Goal: Information Seeking & Learning: Learn about a topic

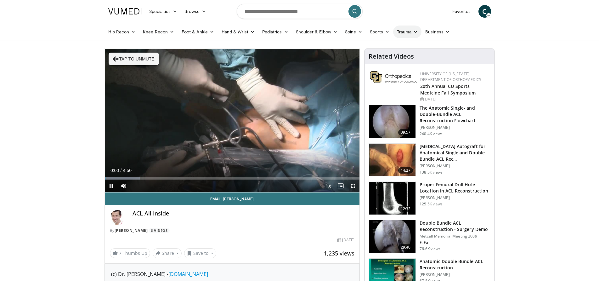
click at [398, 33] on link "Trauma" at bounding box center [407, 32] width 29 height 13
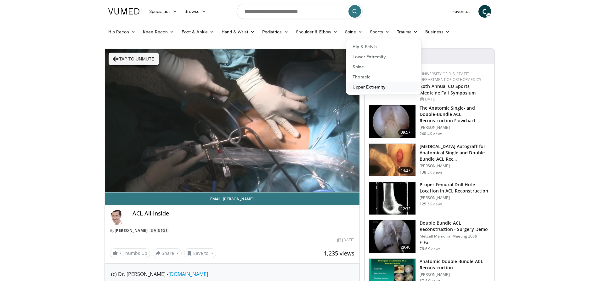
click at [358, 87] on link "Upper Extremity" at bounding box center [384, 87] width 75 height 10
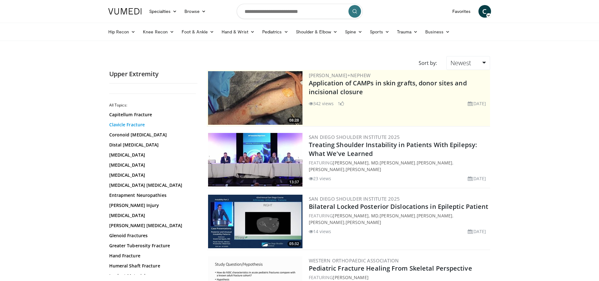
click at [125, 126] on link "Clavicle Fracture" at bounding box center [151, 125] width 85 height 6
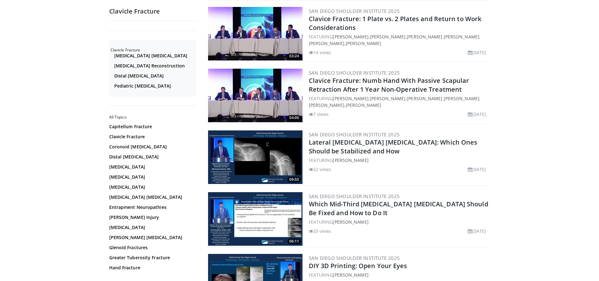
scroll to position [189, 0]
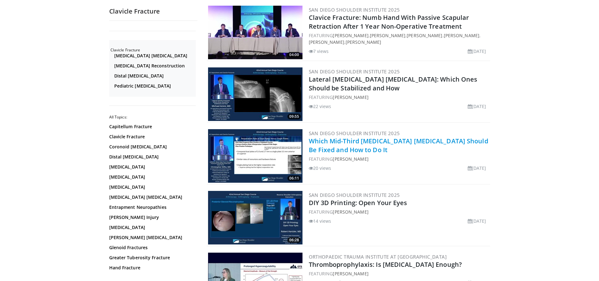
click at [344, 142] on link "Which Mid-Third [MEDICAL_DATA] [MEDICAL_DATA] Should Be Fixed and How to Do It" at bounding box center [399, 145] width 180 height 17
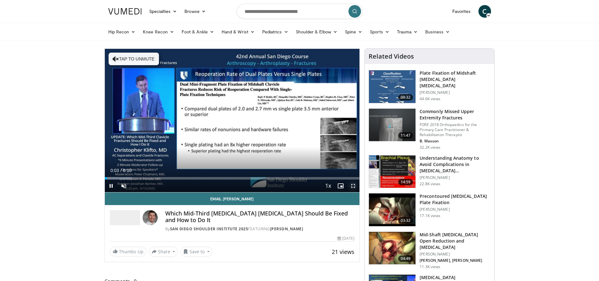
click at [352, 184] on span "Video Player" at bounding box center [353, 186] width 13 height 13
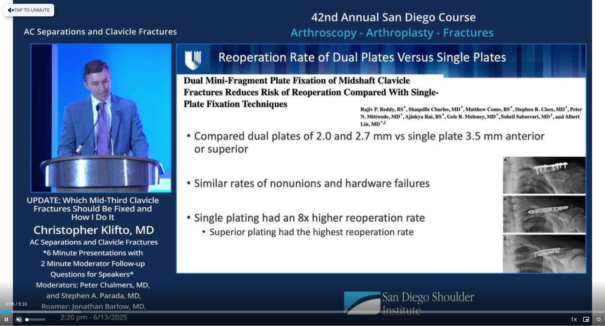
click at [16, 281] on span "Video Player" at bounding box center [19, 319] width 13 height 13
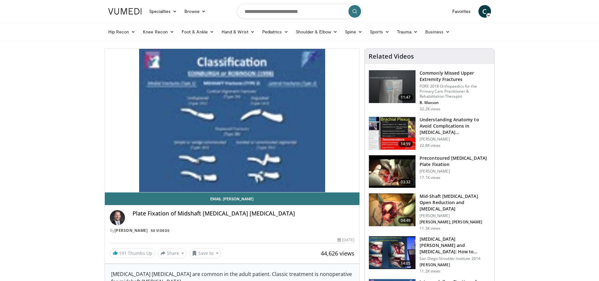
click at [388, 174] on img at bounding box center [392, 171] width 47 height 33
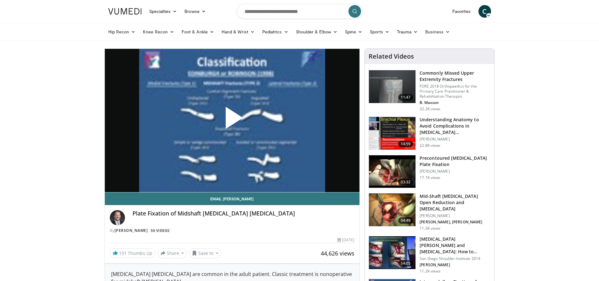
click at [442, 123] on h3 "Understanding Anatomy to Avoid Complications in [MEDICAL_DATA] [MEDICAL_DATA]" at bounding box center [455, 126] width 71 height 19
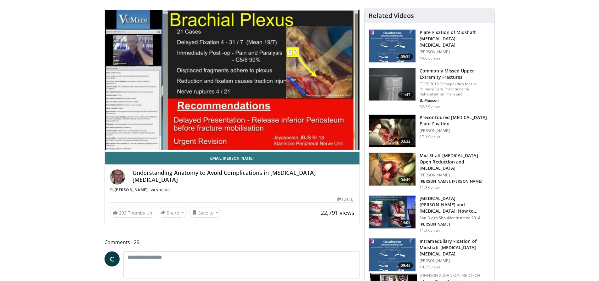
scroll to position [32, 0]
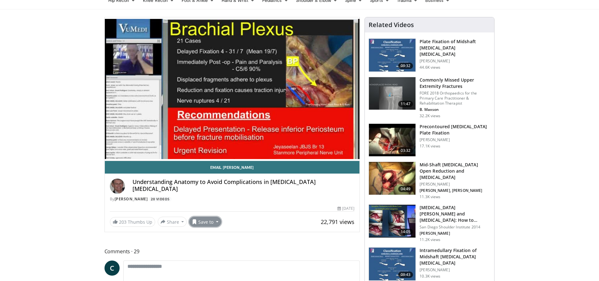
click at [207, 222] on button "Save to" at bounding box center [205, 222] width 32 height 10
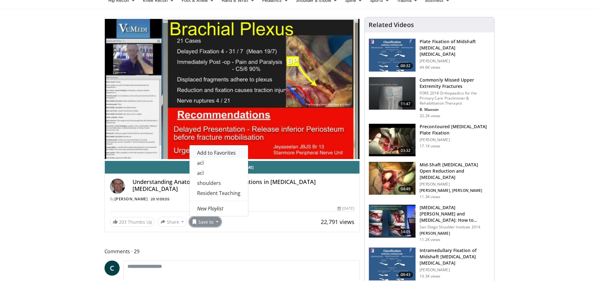
click at [210, 153] on span "Add to Favorites" at bounding box center [216, 152] width 39 height 7
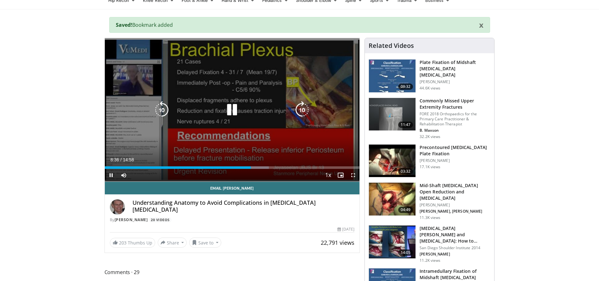
click at [343, 140] on div "10 seconds Tap to unmute" at bounding box center [232, 109] width 255 height 143
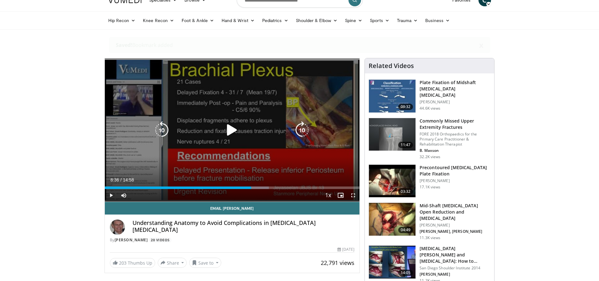
scroll to position [0, 0]
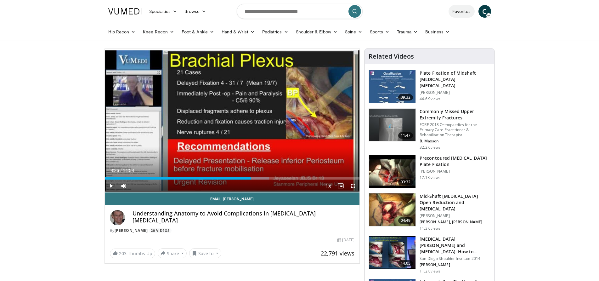
click at [466, 9] on link "Favorites" at bounding box center [462, 11] width 26 height 13
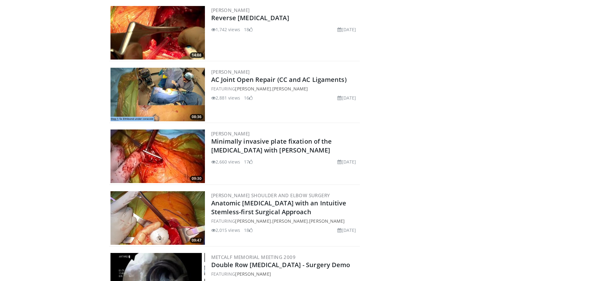
scroll to position [9092, 0]
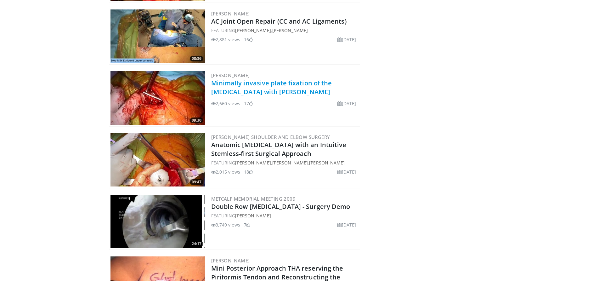
click at [218, 85] on link "Minimally invasive plate fixation of the clavicle with David Duckworth" at bounding box center [271, 87] width 121 height 17
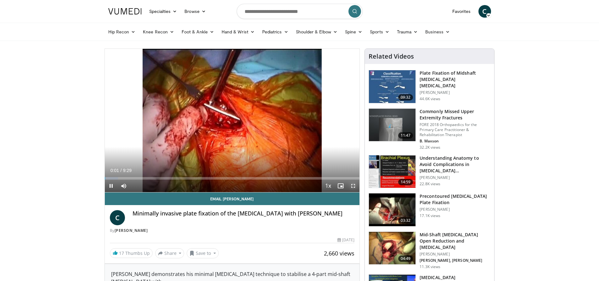
click at [355, 183] on span "Video Player" at bounding box center [353, 186] width 13 height 13
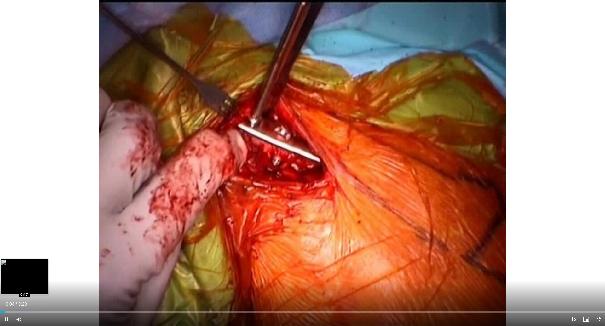
click at [19, 281] on div "Loaded : 6.96% 0:04 0:17" at bounding box center [302, 312] width 605 height 3
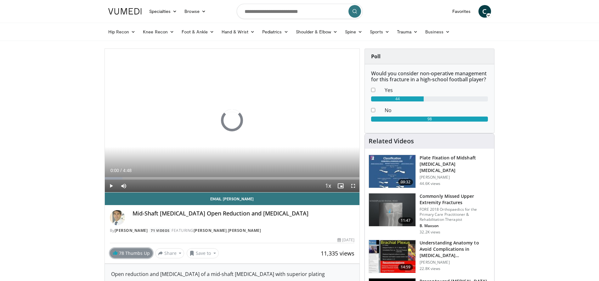
click at [127, 254] on link "78 Thumbs Up" at bounding box center [131, 253] width 43 height 10
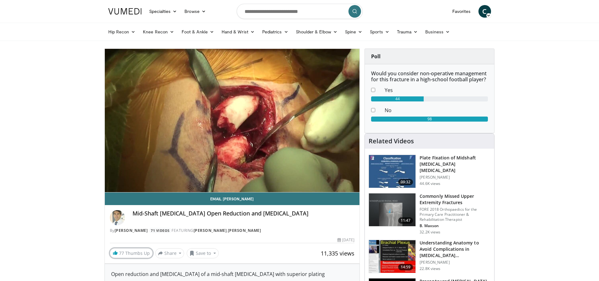
click at [127, 254] on link "77 Thumbs Up" at bounding box center [131, 253] width 43 height 10
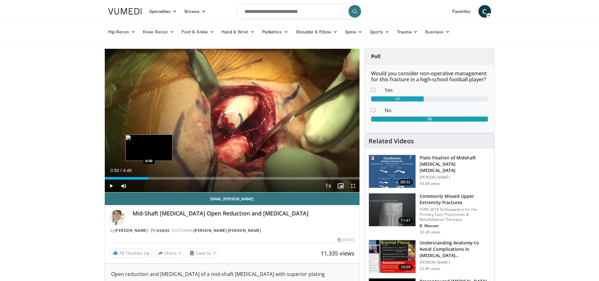
click at [149, 178] on div "Loaded : 13.75% 0:50 0:50" at bounding box center [232, 178] width 255 height 3
click at [136, 178] on div "Loaded : 41.28% 0:35 0:35" at bounding box center [232, 178] width 255 height 3
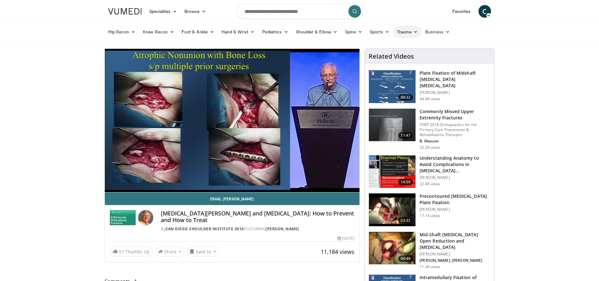
click at [403, 30] on link "Trauma" at bounding box center [407, 32] width 29 height 13
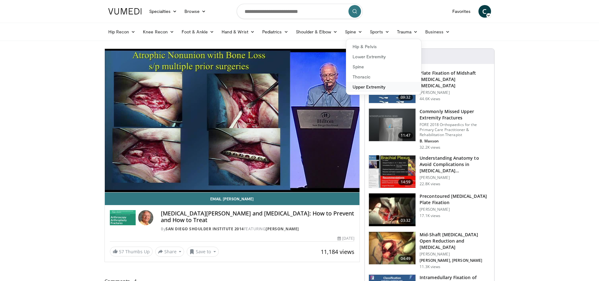
click at [358, 85] on link "Upper Extremity" at bounding box center [384, 87] width 75 height 10
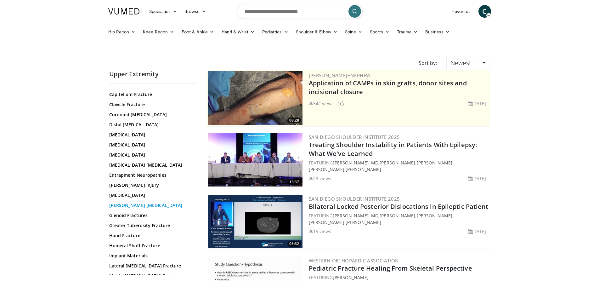
scroll to position [32, 0]
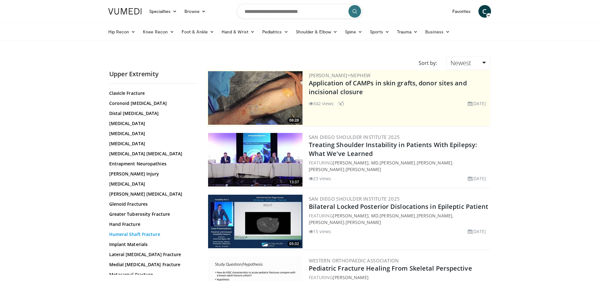
click at [140, 233] on link "Humeral Shaft Fracture" at bounding box center [151, 234] width 85 height 6
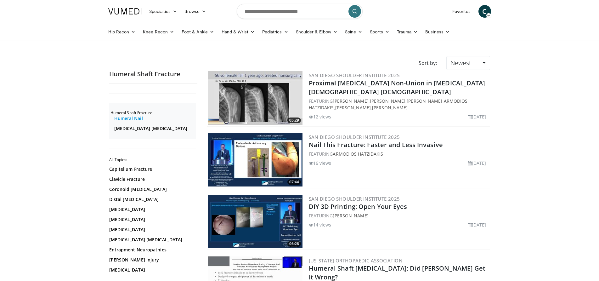
click at [133, 119] on link "Humeral Nail" at bounding box center [154, 118] width 80 height 6
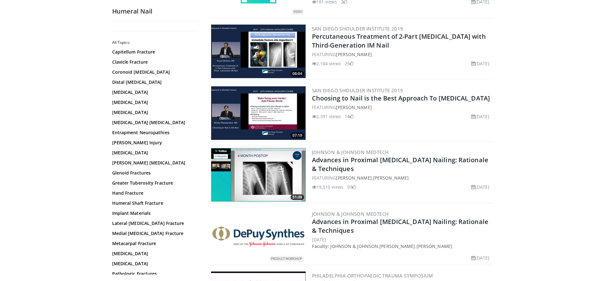
scroll to position [851, 0]
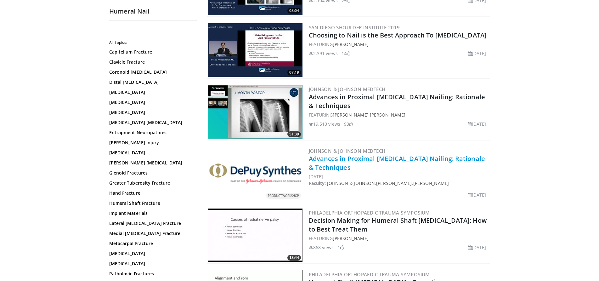
click at [325, 161] on link "Advances in Proximal [MEDICAL_DATA] Nailing: Rationale & Techniques" at bounding box center [397, 162] width 176 height 17
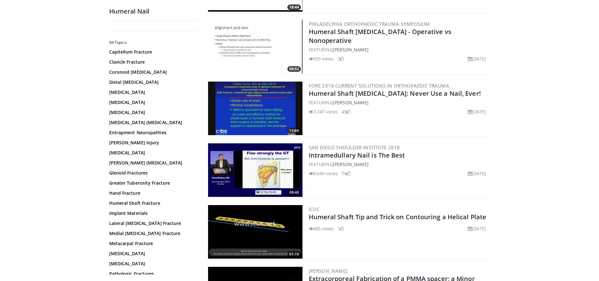
scroll to position [1103, 0]
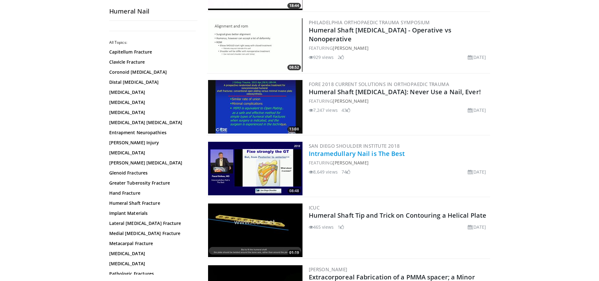
click at [333, 157] on link "Intramedullary Nail is The Best" at bounding box center [357, 153] width 96 height 9
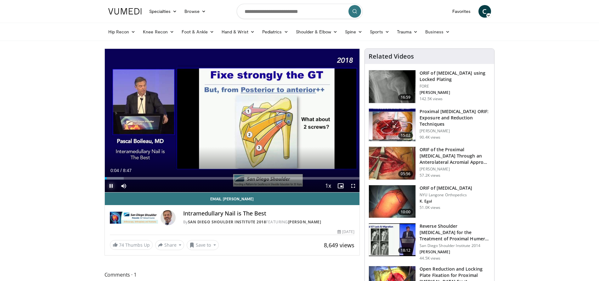
click at [109, 183] on span "Video Player" at bounding box center [111, 186] width 13 height 13
